Goal: Task Accomplishment & Management: Use online tool/utility

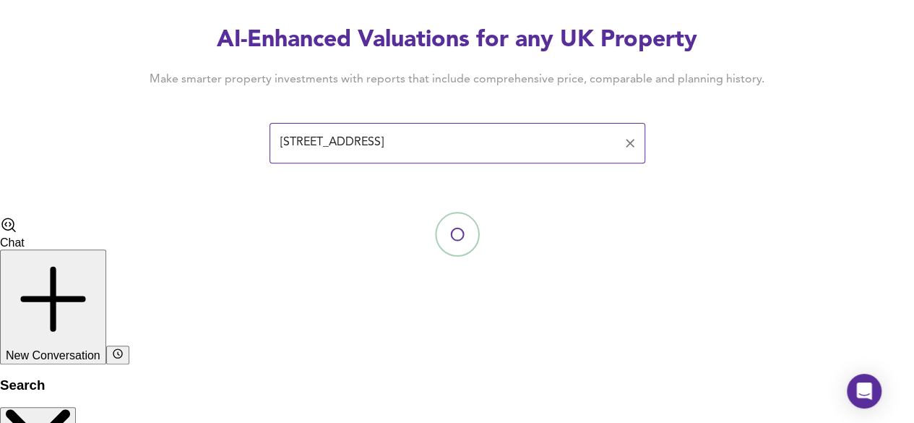
scroll to position [65, 0]
click at [486, 148] on input "[STREET_ADDRESS]" at bounding box center [446, 142] width 341 height 27
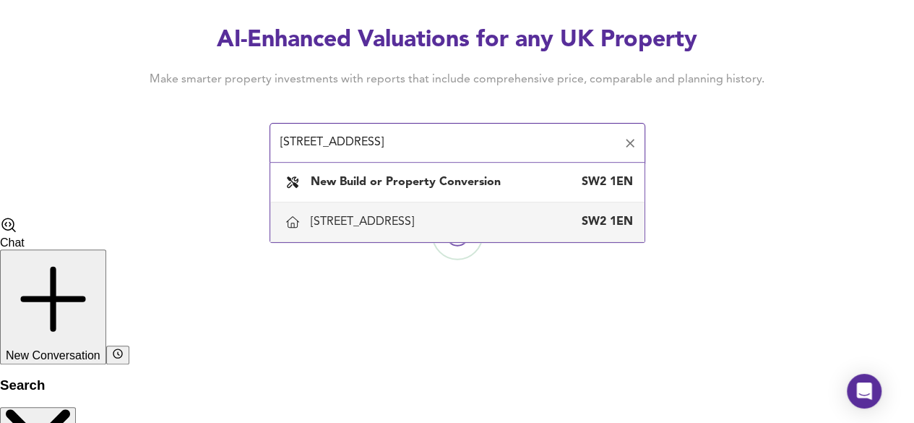
click at [420, 218] on div "[STREET_ADDRESS]" at bounding box center [365, 222] width 109 height 16
type input "[STREET_ADDRESS]"
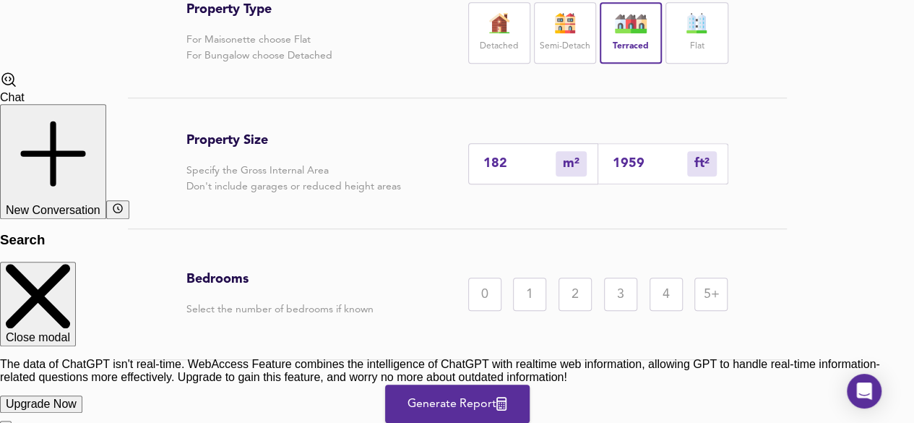
scroll to position [423, 0]
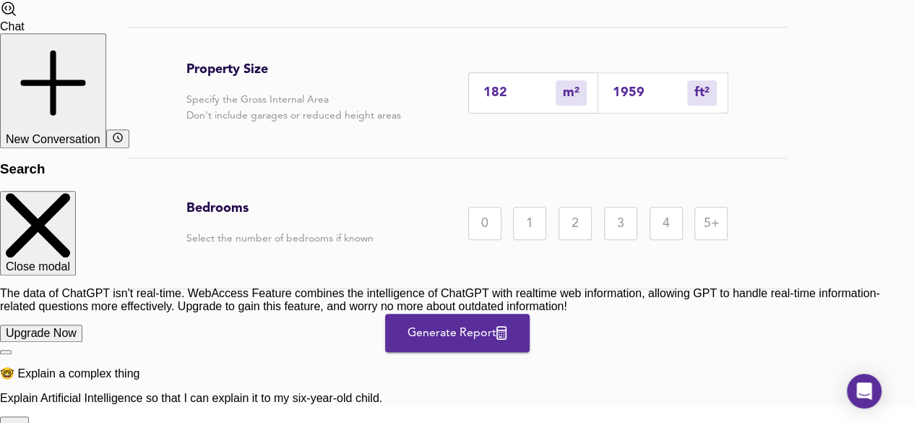
click at [711, 221] on div "5+" at bounding box center [711, 223] width 33 height 33
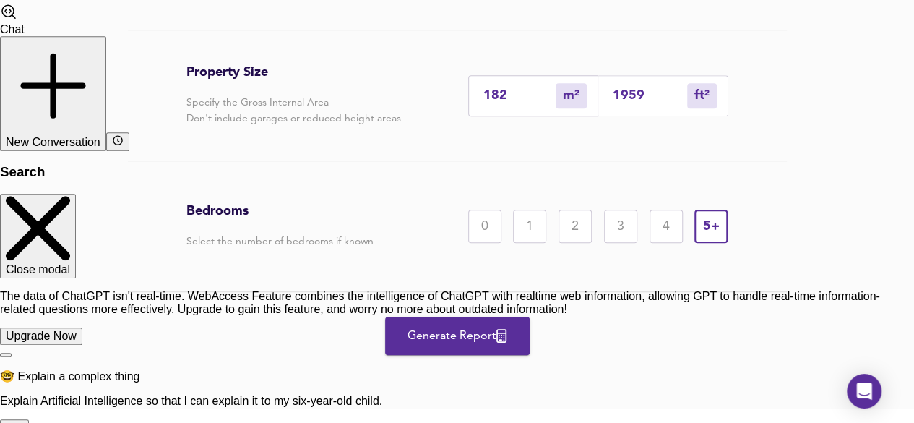
scroll to position [419, 0]
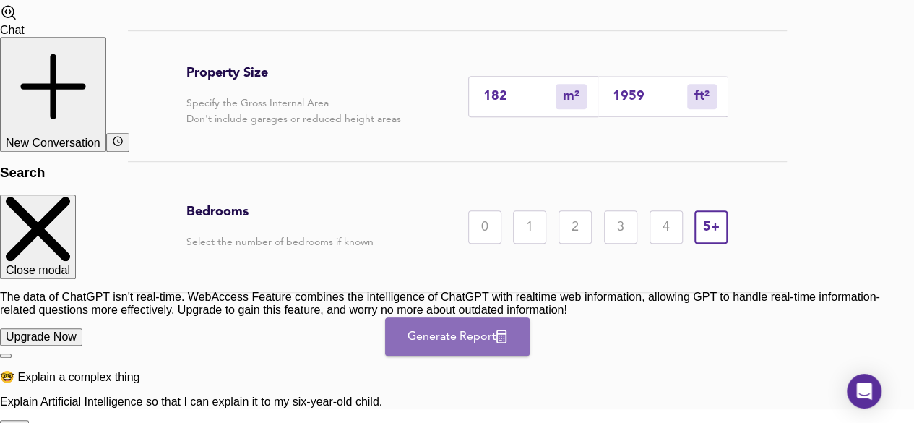
click at [447, 329] on span "Generate Report" at bounding box center [458, 337] width 116 height 20
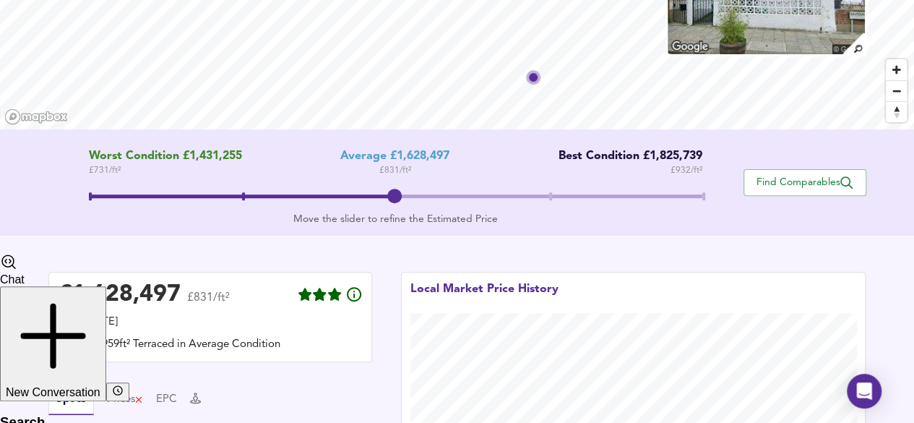
scroll to position [502, 0]
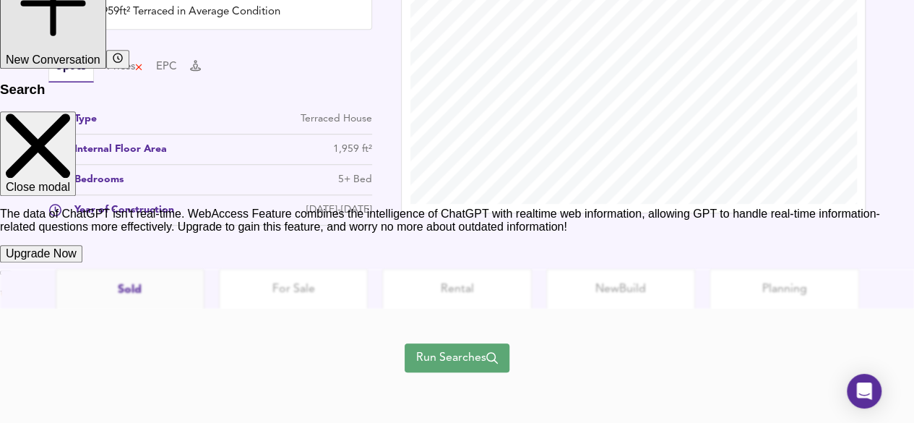
click at [470, 359] on span "Run Searches" at bounding box center [457, 358] width 82 height 20
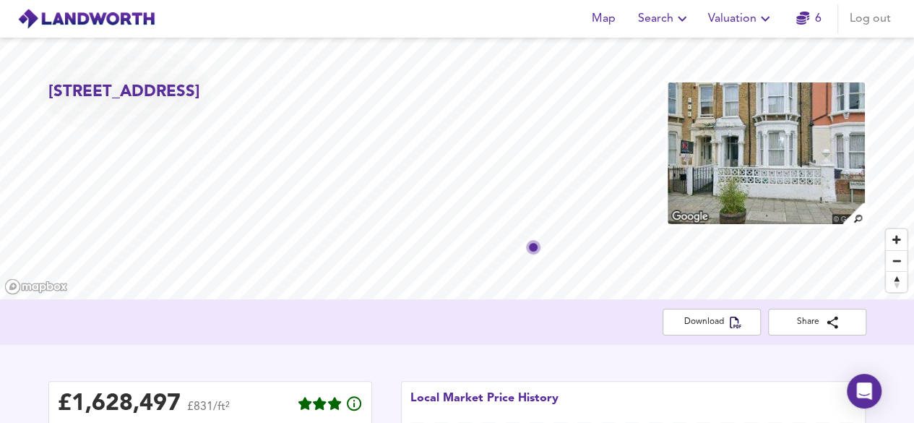
click at [741, 22] on span "Valuation" at bounding box center [741, 19] width 66 height 20
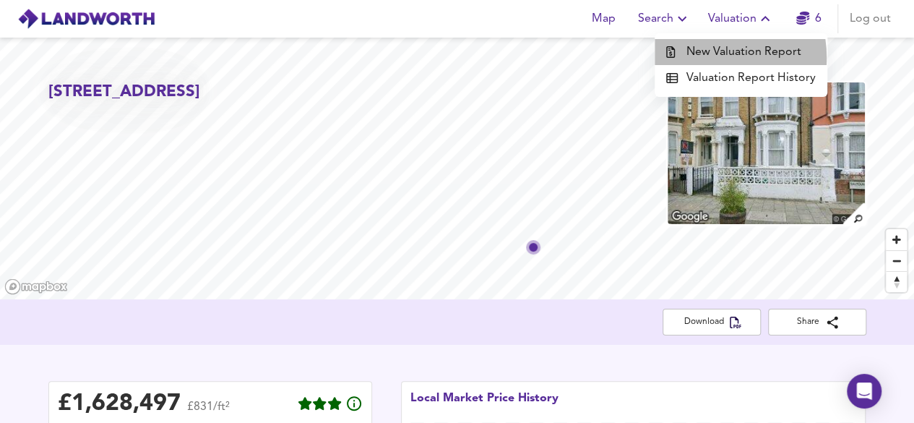
click at [701, 58] on li "New Valuation Report" at bounding box center [741, 52] width 173 height 26
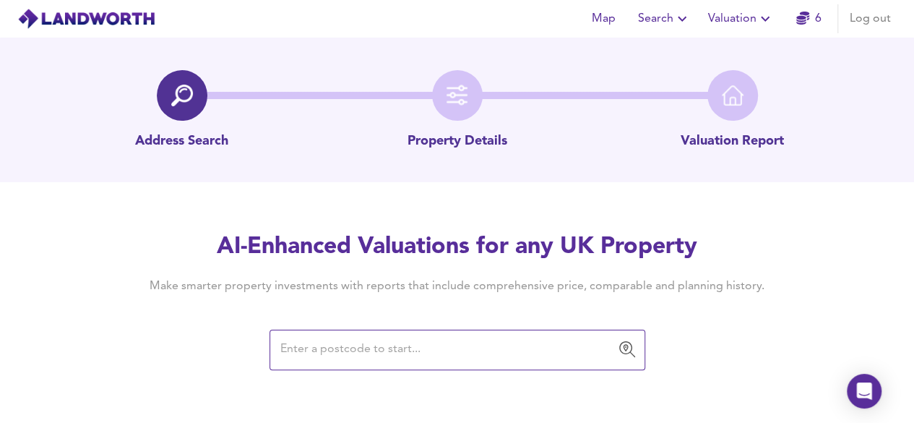
click at [331, 350] on input "text" at bounding box center [446, 349] width 341 height 27
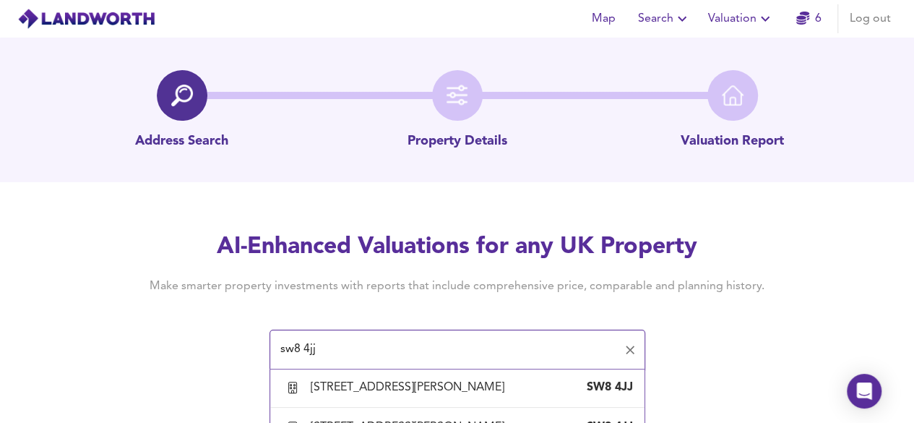
scroll to position [1590, 0]
type input "[STREET_ADDRESS][PERSON_NAME]"
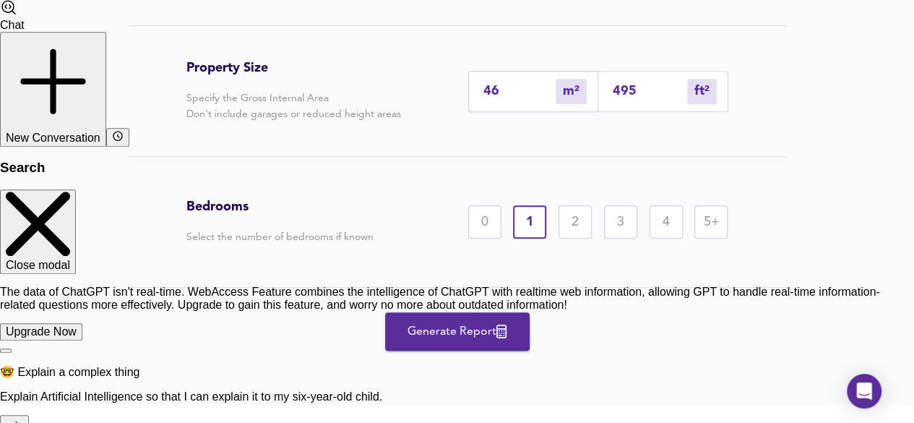
scroll to position [426, 0]
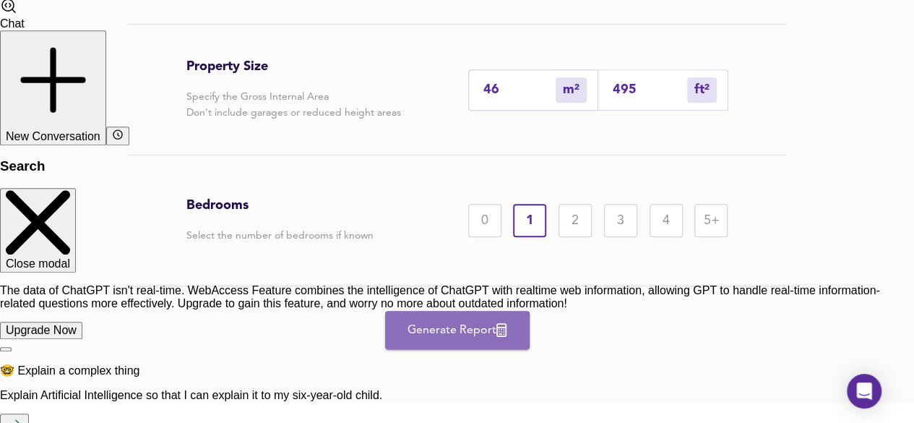
click at [471, 340] on span "Generate Report" at bounding box center [458, 330] width 116 height 20
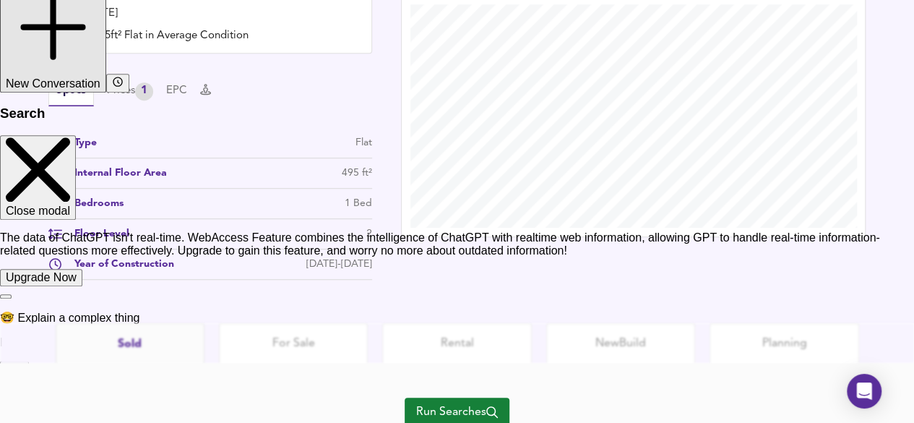
scroll to position [533, 0]
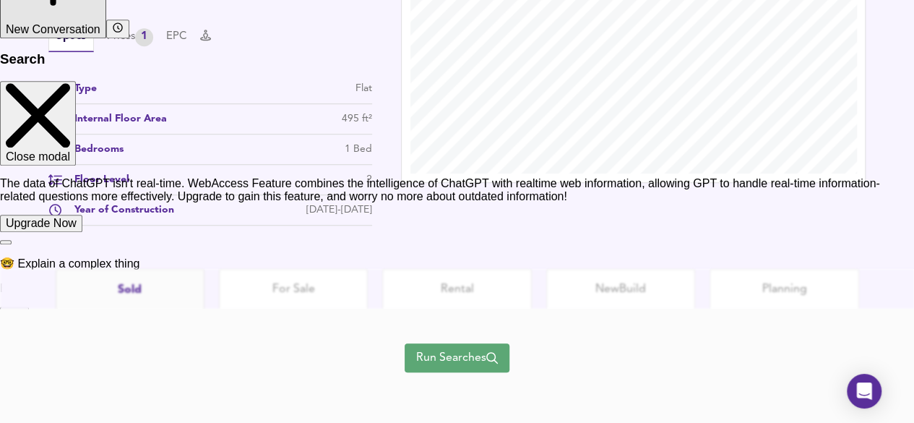
click at [471, 354] on span "Run Searches" at bounding box center [457, 358] width 82 height 20
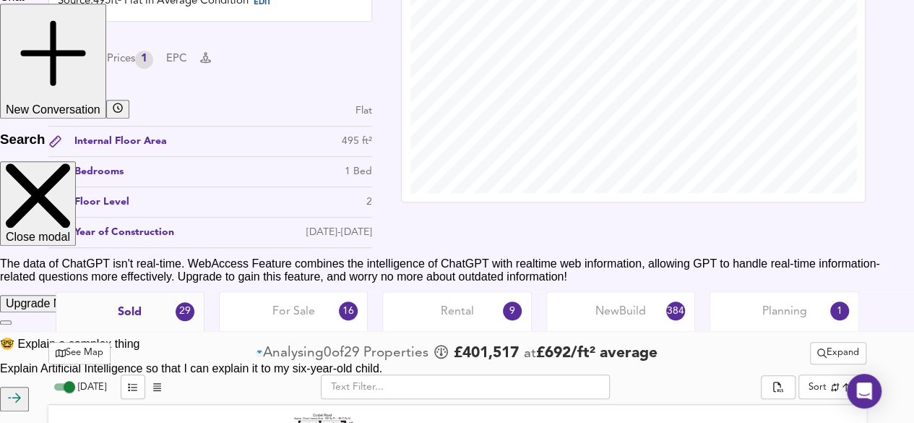
scroll to position [476, 0]
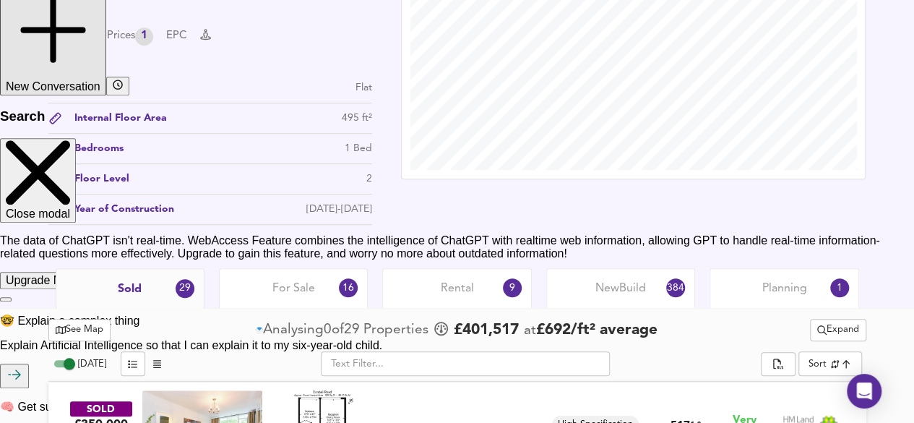
click at [156, 292] on div "Sold 29" at bounding box center [130, 288] width 149 height 40
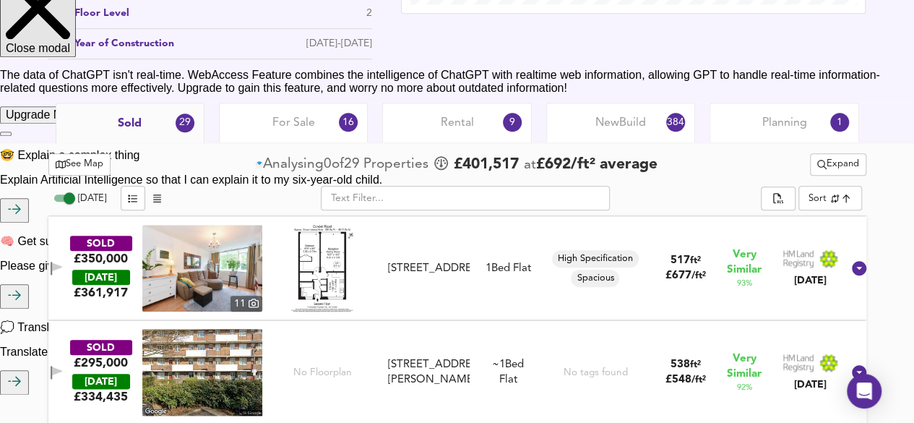
scroll to position [690, 0]
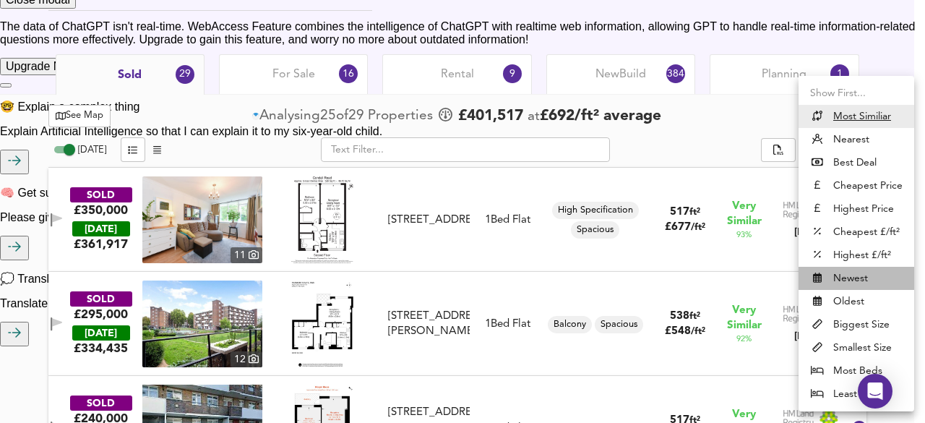
click at [855, 271] on li "Newest" at bounding box center [857, 278] width 116 height 23
type input "newest"
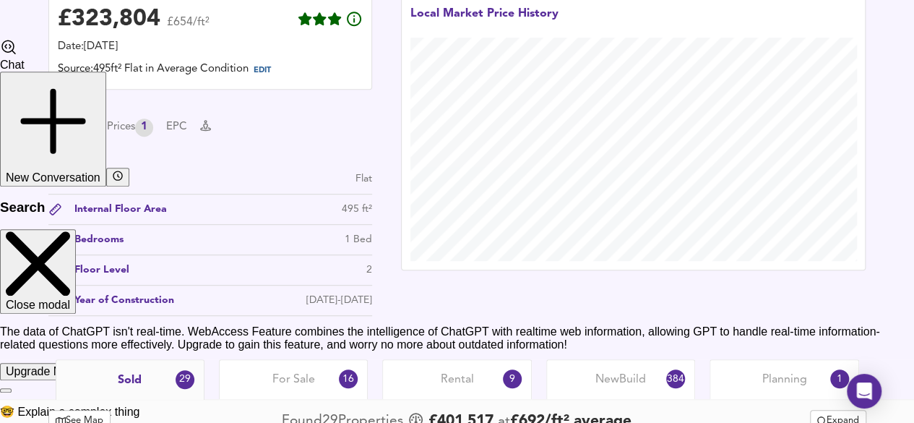
scroll to position [0, 0]
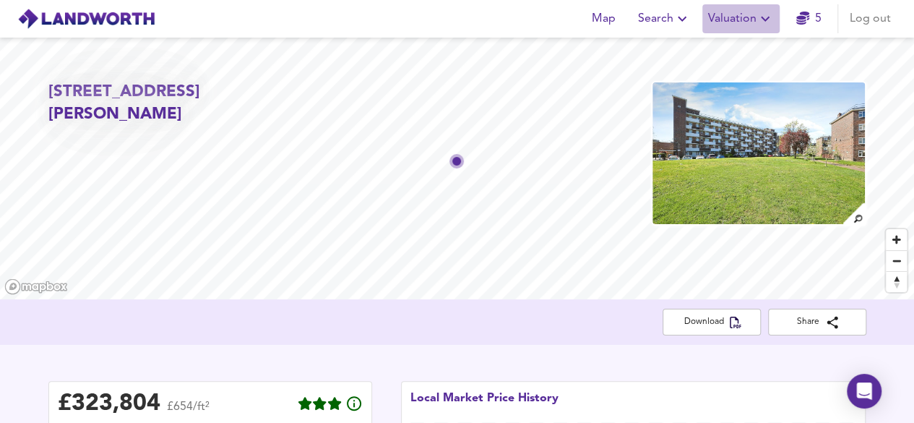
click at [719, 25] on span "Valuation" at bounding box center [741, 19] width 66 height 20
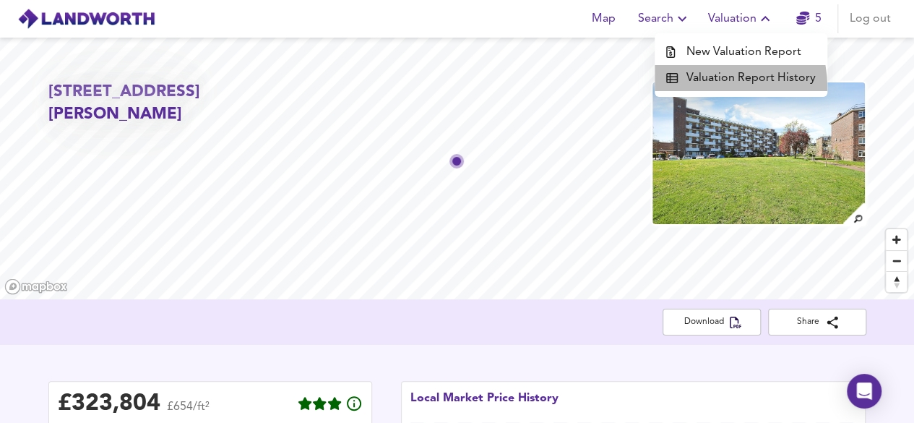
click at [707, 87] on li "Valuation Report History" at bounding box center [741, 78] width 173 height 26
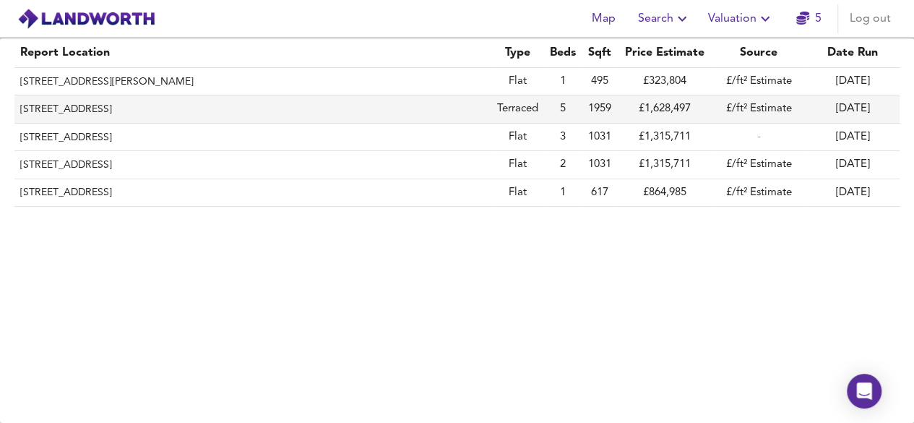
click at [253, 106] on th "[STREET_ADDRESS]" at bounding box center [252, 108] width 477 height 27
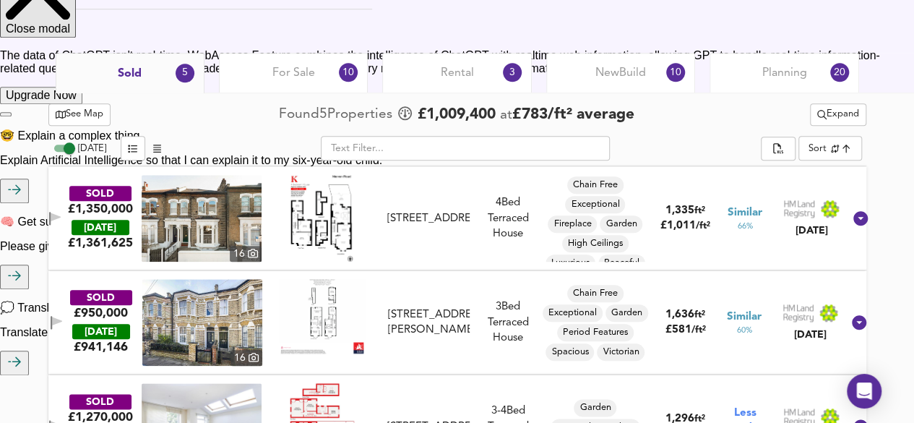
scroll to position [660, 0]
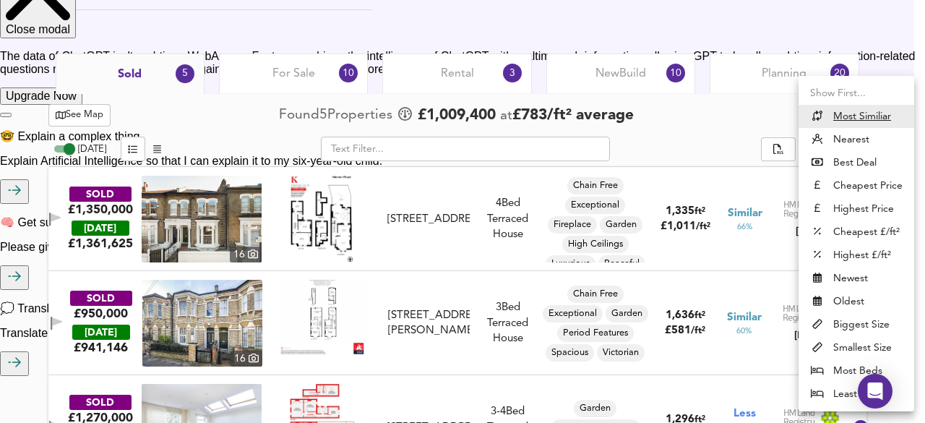
click at [833, 280] on li "Newest" at bounding box center [857, 278] width 116 height 23
type input "newest"
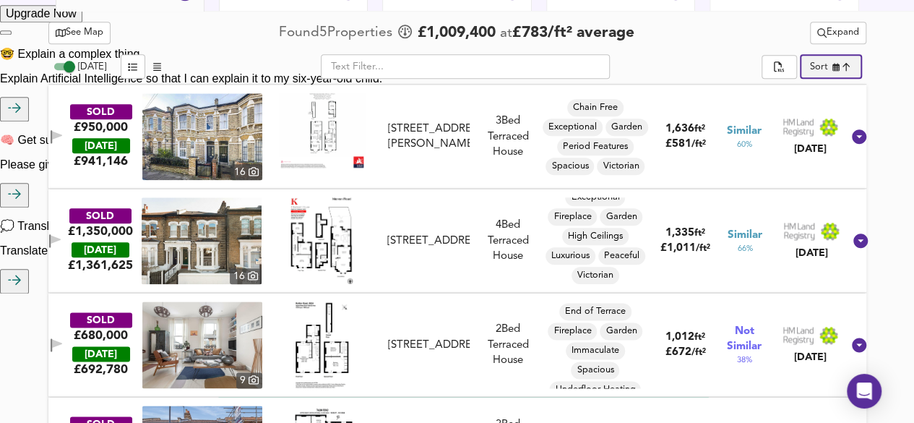
scroll to position [742, 0]
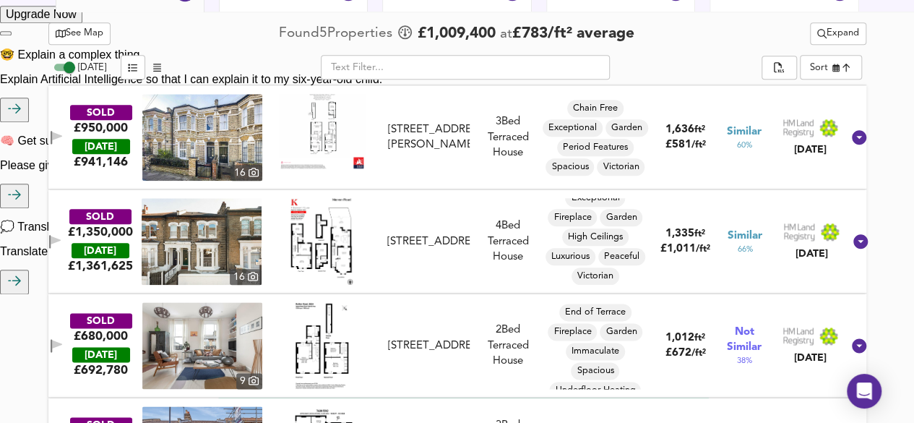
click at [623, 195] on div "SOLD £1,350,000 [DATE] £ 1,361,625 [GEOGRAPHIC_DATA][STREET_ADDRESS][STREET_ADD…" at bounding box center [457, 241] width 818 height 104
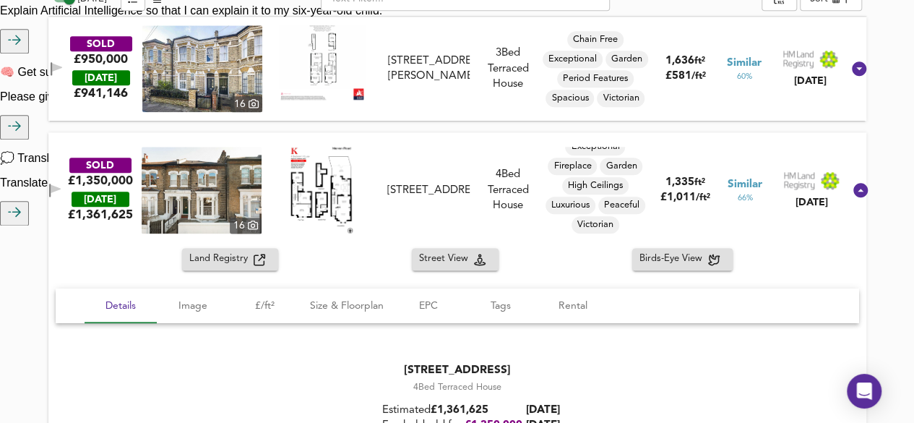
scroll to position [810, 0]
click at [691, 80] on span "/ ft²" at bounding box center [698, 76] width 14 height 9
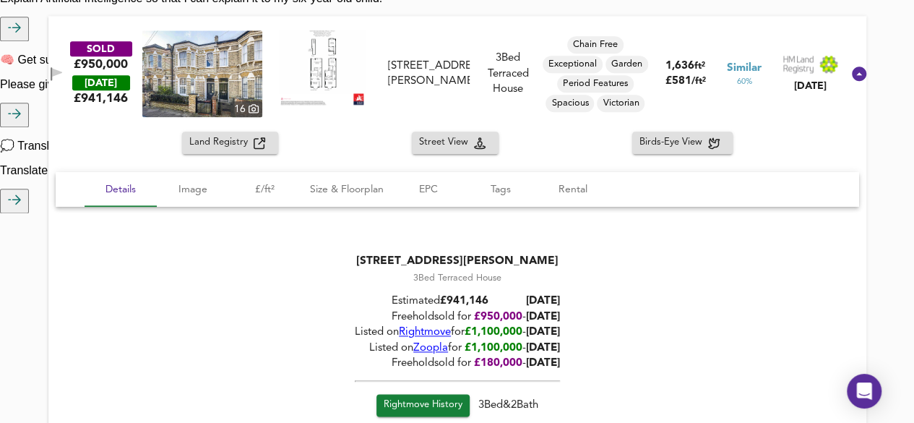
scroll to position [824, 0]
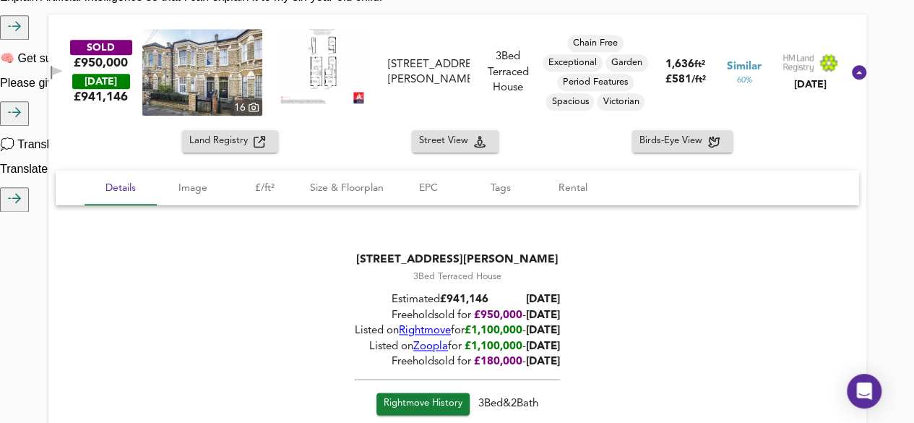
click at [568, 137] on div "Land Registry Street View Birds-Eye View" at bounding box center [457, 141] width 818 height 22
click at [852, 69] on icon at bounding box center [859, 72] width 14 height 14
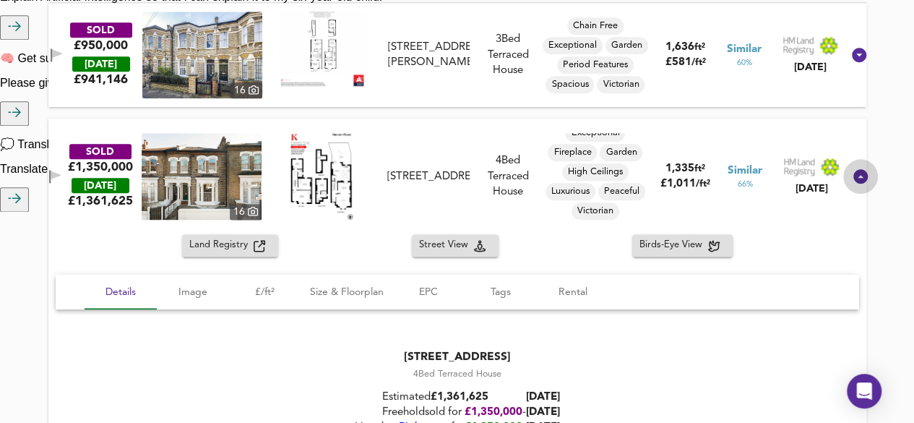
click at [849, 165] on div at bounding box center [861, 176] width 35 height 35
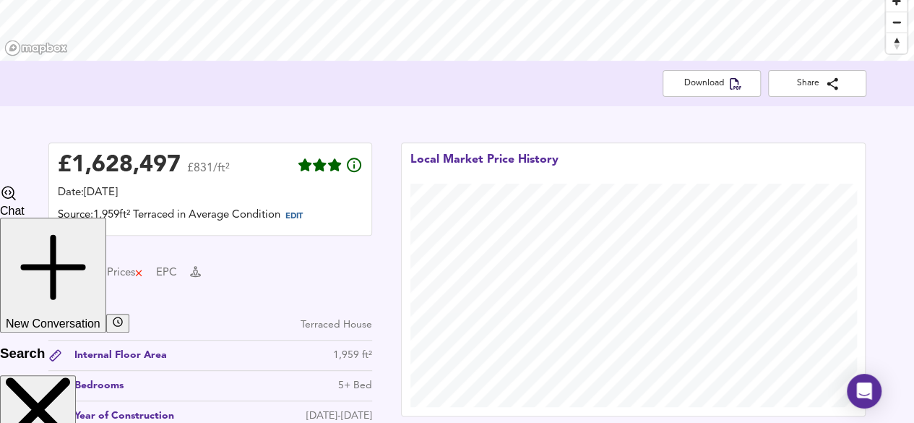
scroll to position [0, 0]
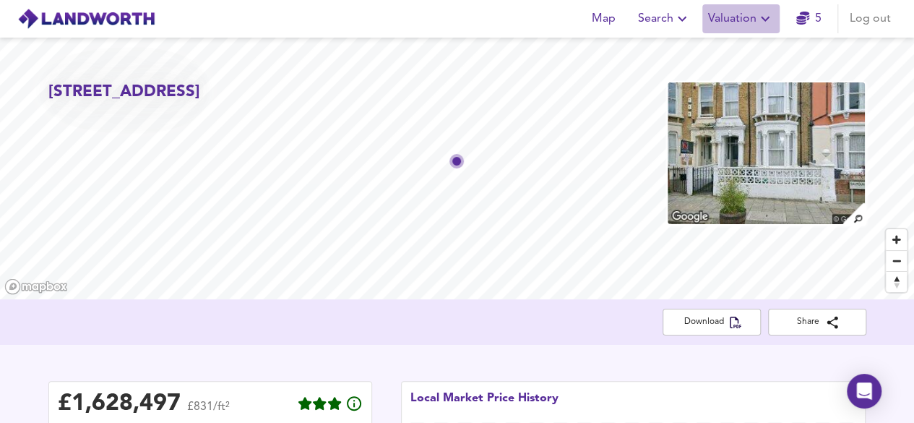
click at [767, 18] on icon "button" at bounding box center [765, 18] width 17 height 17
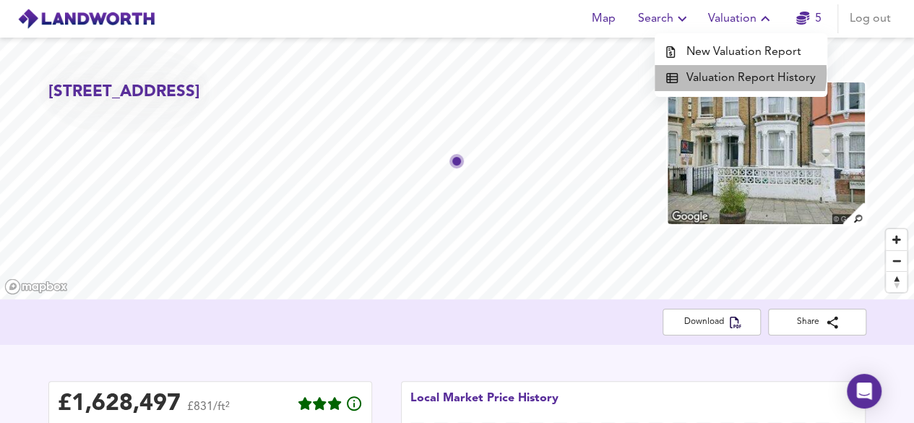
click at [732, 74] on li "Valuation Report History" at bounding box center [741, 78] width 173 height 26
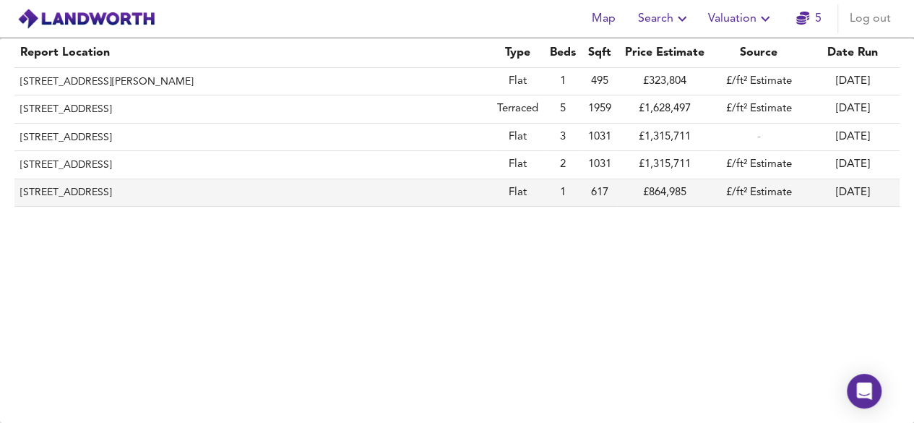
click at [160, 184] on th "[STREET_ADDRESS]" at bounding box center [252, 192] width 477 height 27
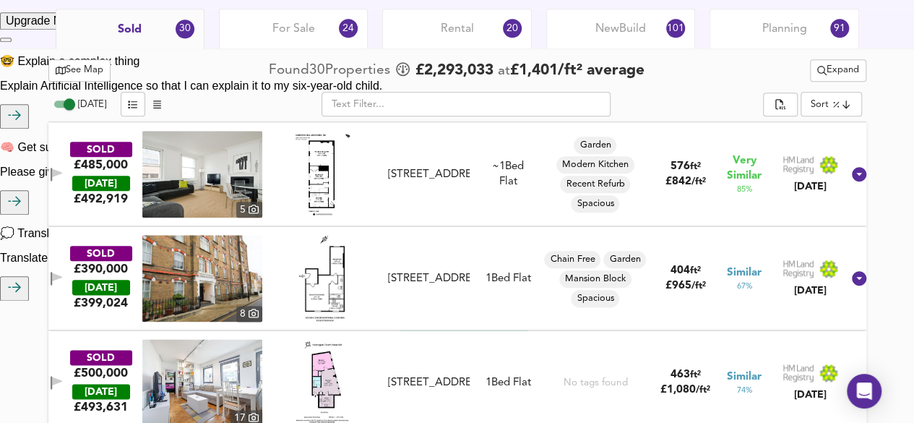
scroll to position [736, 0]
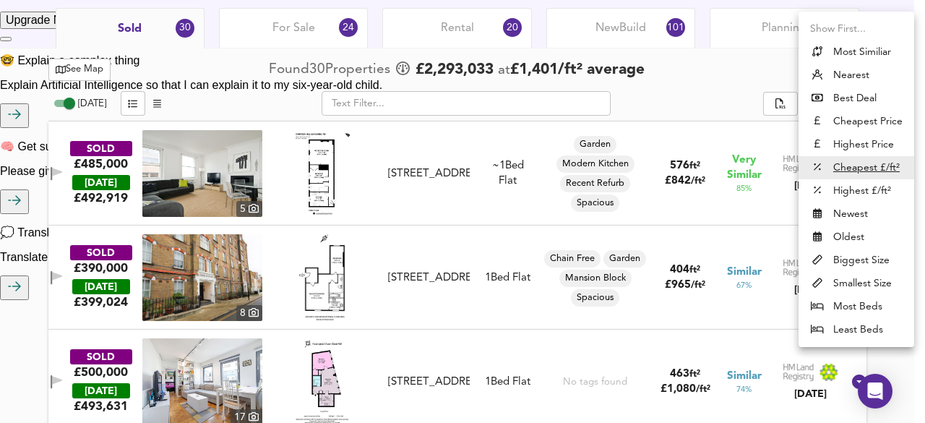
click at [831, 213] on li "Newest" at bounding box center [857, 213] width 116 height 23
type input "newest"
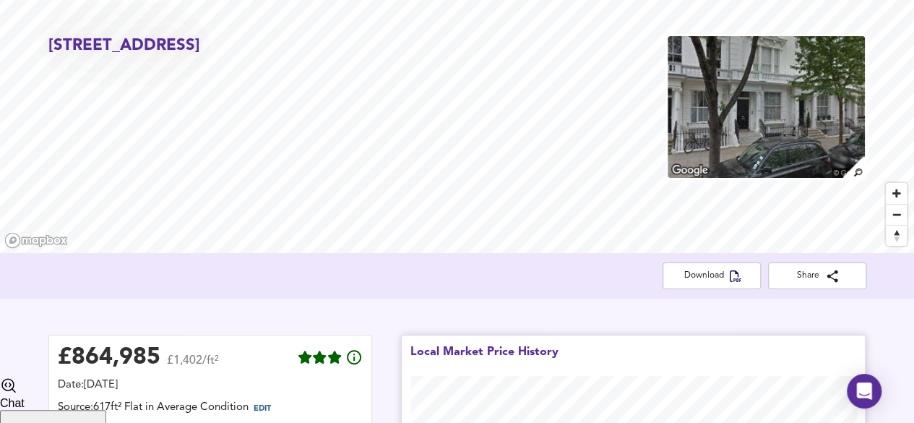
scroll to position [0, 0]
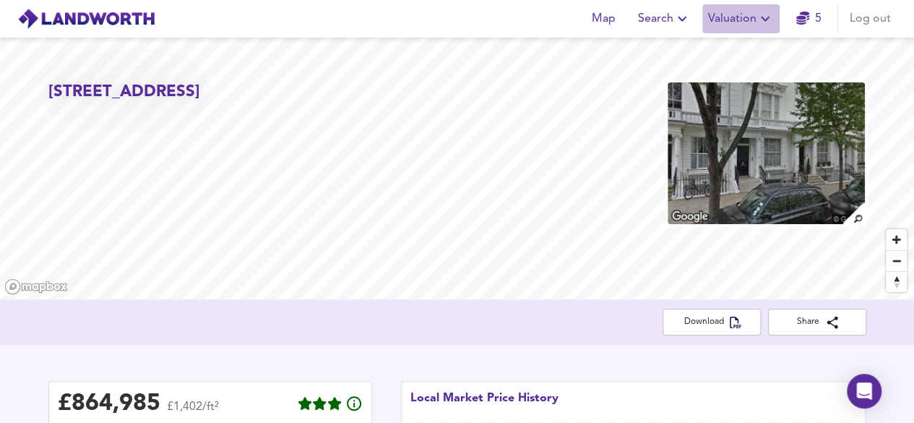
click at [762, 22] on icon "button" at bounding box center [765, 18] width 17 height 17
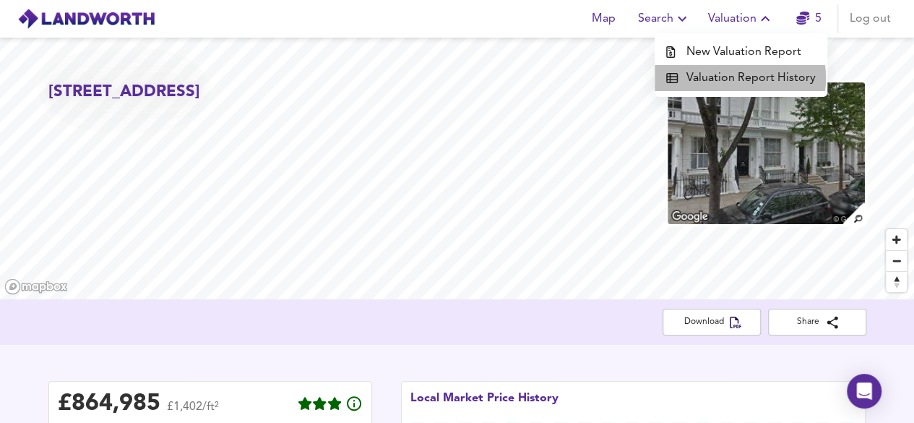
click at [740, 78] on li "Valuation Report History" at bounding box center [741, 78] width 173 height 26
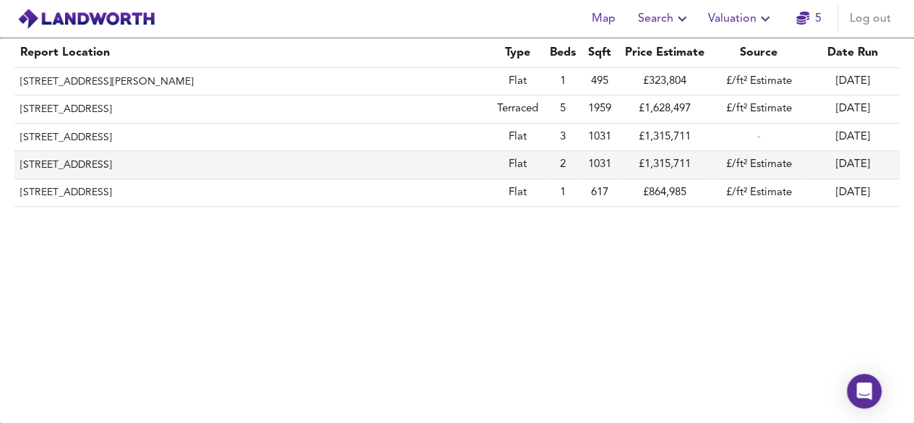
click at [424, 163] on th "[STREET_ADDRESS]" at bounding box center [252, 164] width 477 height 27
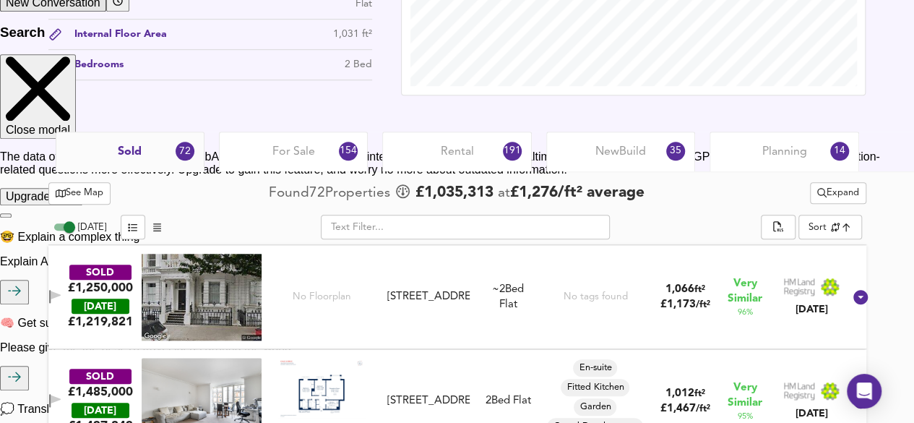
scroll to position [564, 0]
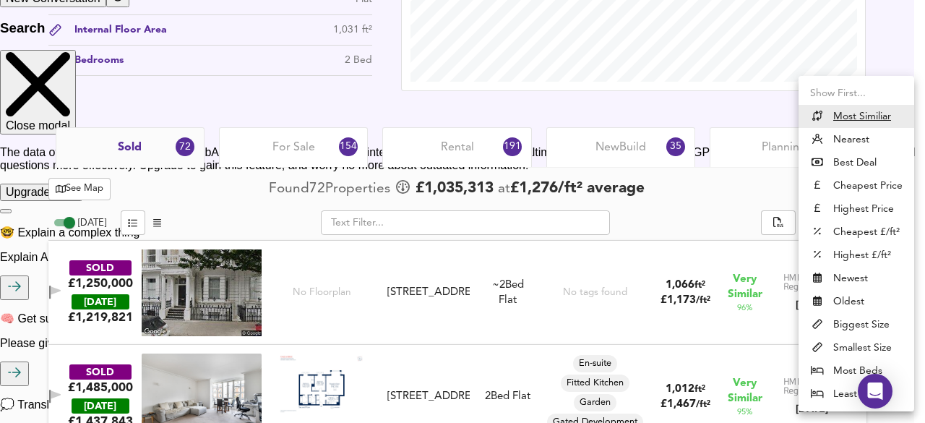
click at [824, 282] on li "Newest" at bounding box center [857, 278] width 116 height 23
type input "newest"
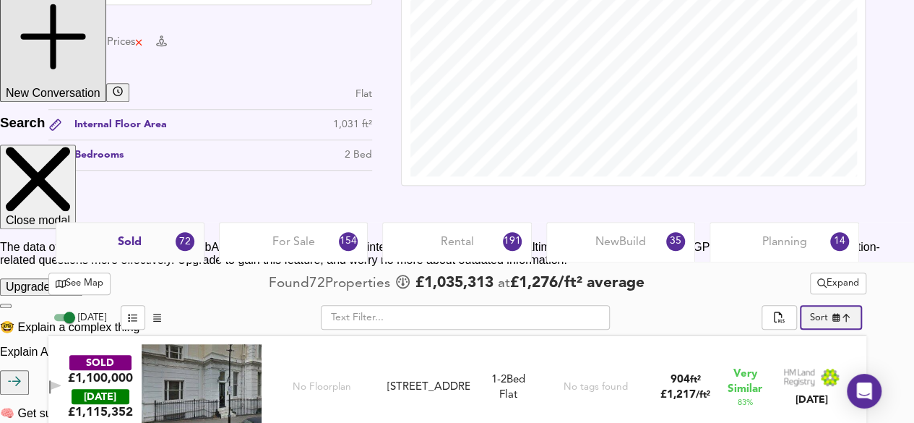
scroll to position [414, 0]
